Goal: Check status: Check status

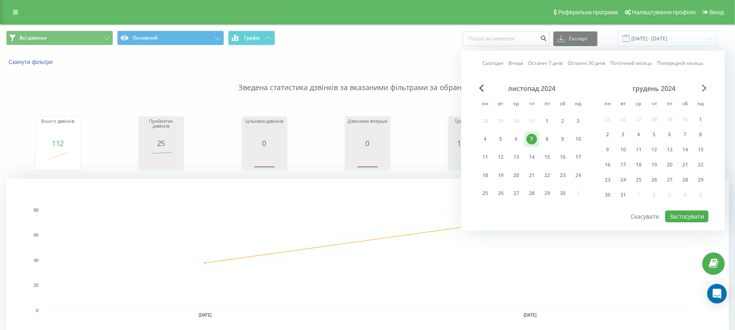
click at [704, 89] on span "Next Month" at bounding box center [704, 88] width 5 height 7
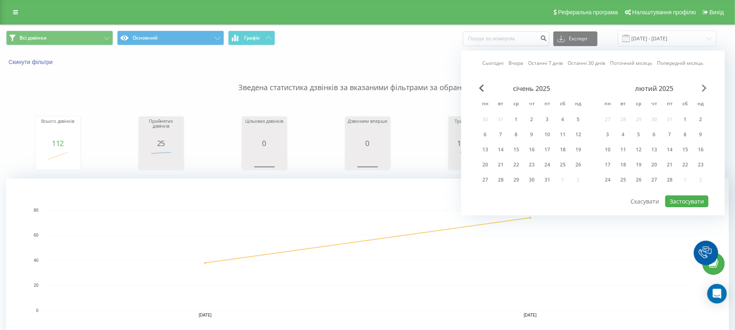
click at [704, 89] on span "Next Month" at bounding box center [704, 88] width 5 height 7
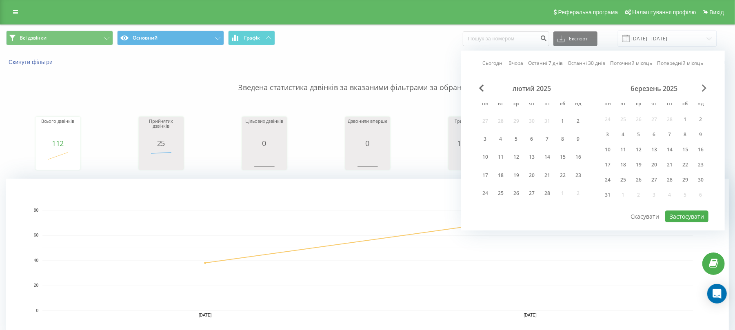
click at [704, 89] on span "Next Month" at bounding box center [704, 88] width 5 height 7
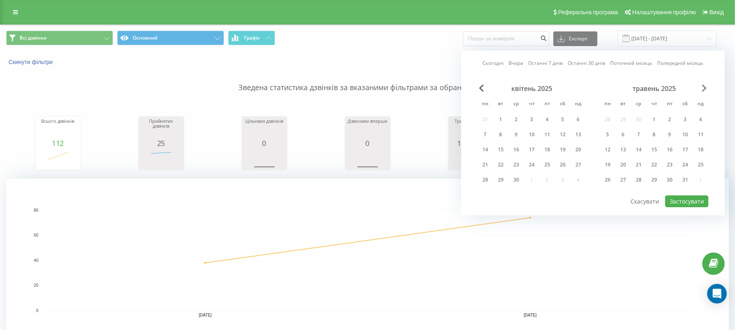
click at [704, 89] on span "Next Month" at bounding box center [704, 88] width 5 height 7
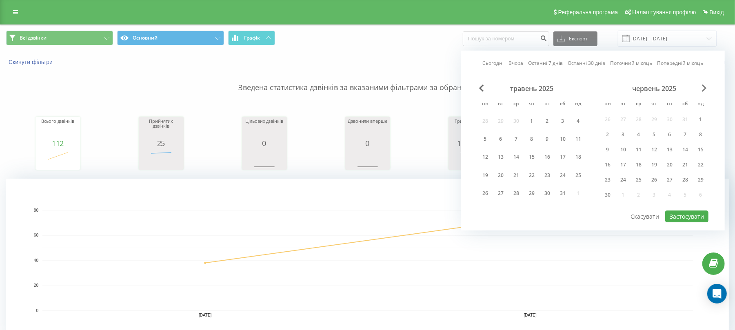
click at [704, 89] on span "Next Month" at bounding box center [704, 88] width 5 height 7
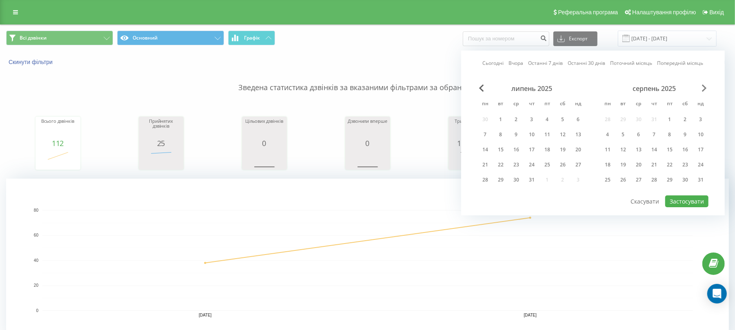
click at [704, 89] on span "Next Month" at bounding box center [704, 88] width 5 height 7
click at [610, 167] on div "22" at bounding box center [608, 165] width 11 height 11
drag, startPoint x: 685, startPoint y: 201, endPoint x: 474, endPoint y: 143, distance: 218.9
click at [685, 201] on button "Застосувати" at bounding box center [686, 202] width 43 height 12
type input "[DATE] - [DATE]"
